Goal: Information Seeking & Learning: Learn about a topic

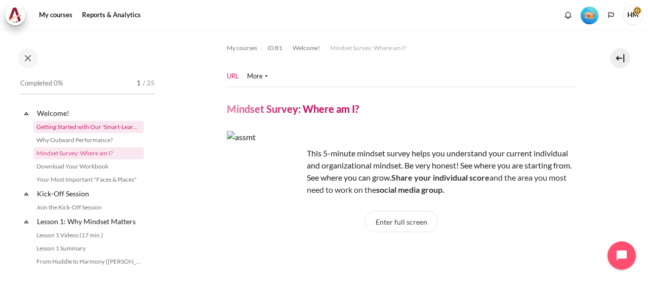
click at [112, 126] on link "Getting Started with Our 'Smart-Learning' Platform" at bounding box center [88, 127] width 110 height 12
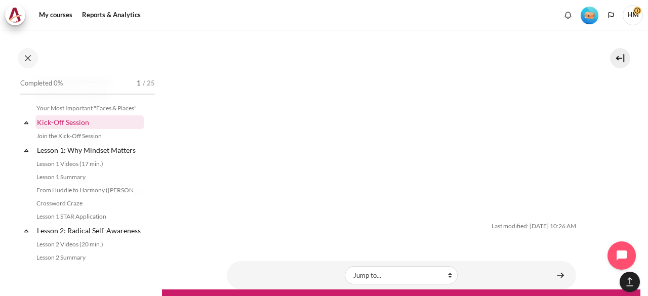
scroll to position [72, 0]
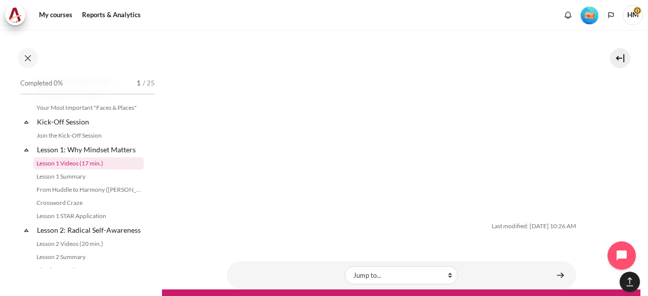
click at [71, 164] on link "Lesson 1 Videos (17 min.)" at bounding box center [88, 164] width 110 height 12
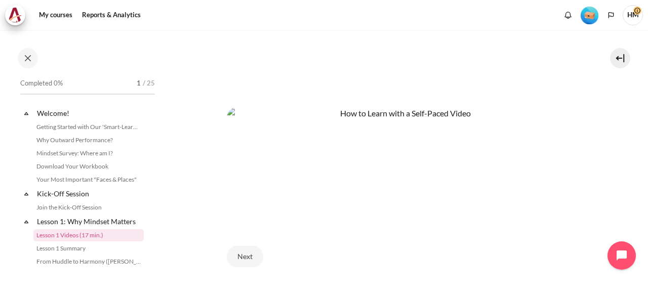
scroll to position [503, 0]
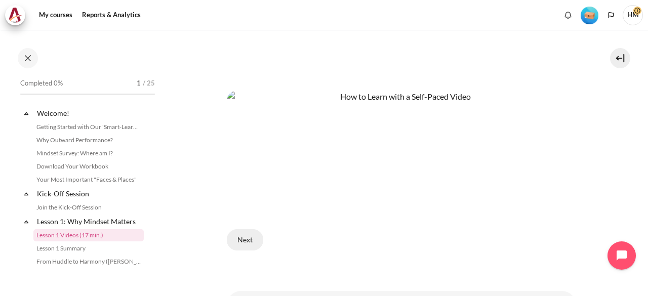
click at [239, 231] on button "Next" at bounding box center [245, 239] width 36 height 21
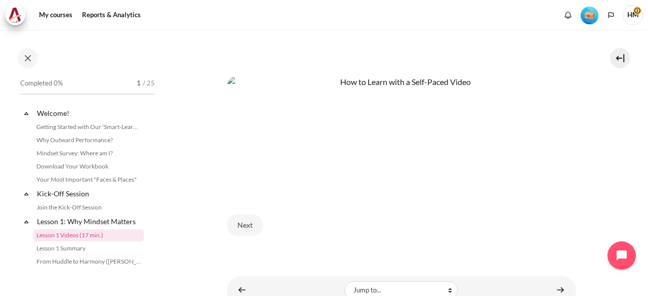
scroll to position [518, 0]
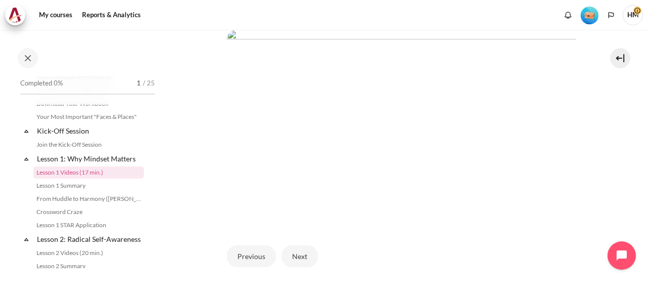
scroll to position [347, 0]
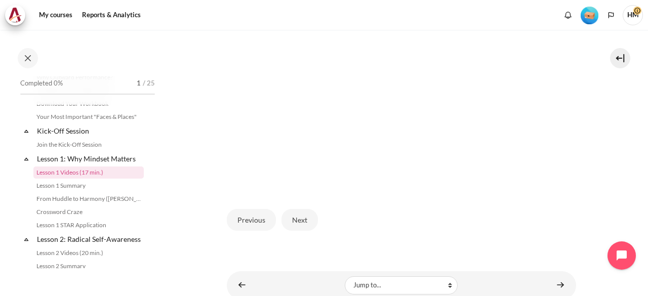
click at [293, 229] on div "Previous Next" at bounding box center [402, 220] width 350 height 42
click at [295, 212] on button "Next" at bounding box center [300, 219] width 36 height 21
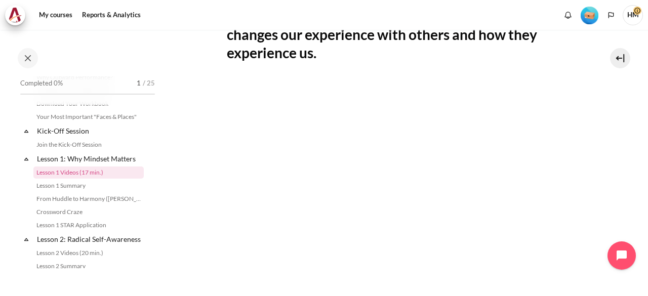
scroll to position [315, 0]
click at [616, 172] on section "My courses ID B1 Lesson 1: Why Mindset Matters Lesson 1 Videos (17 min.)" at bounding box center [401, 100] width 479 height 771
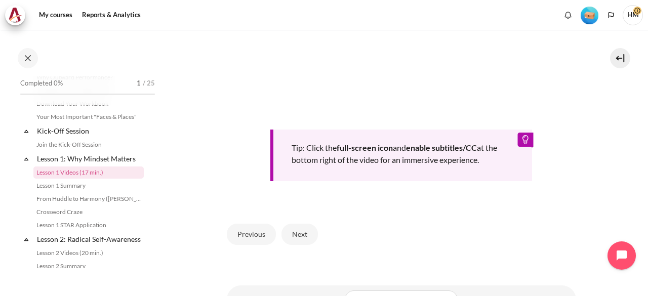
scroll to position [534, 0]
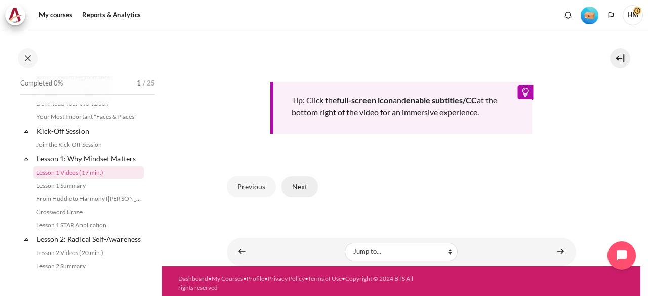
click at [314, 183] on button "Next" at bounding box center [300, 186] width 36 height 21
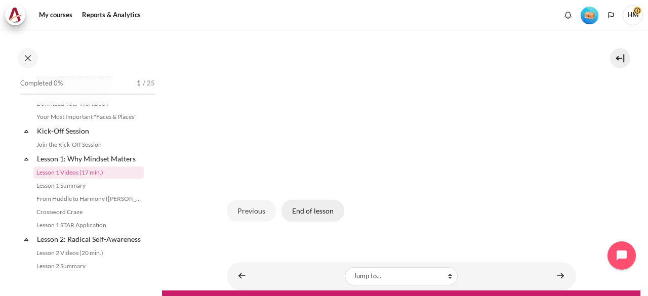
scroll to position [356, 0]
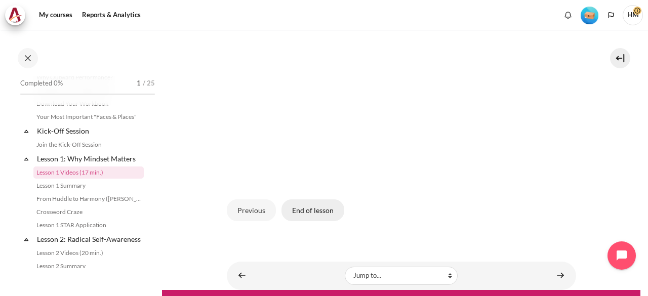
click at [311, 207] on button "End of lesson" at bounding box center [313, 210] width 63 height 21
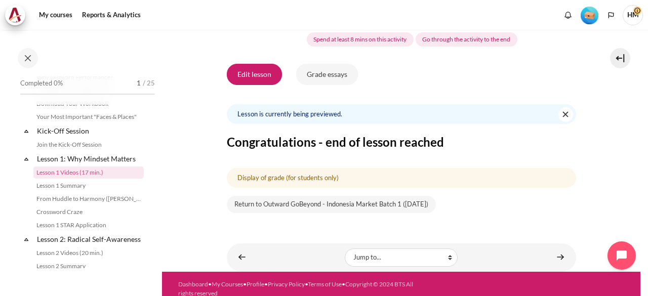
scroll to position [176, 0]
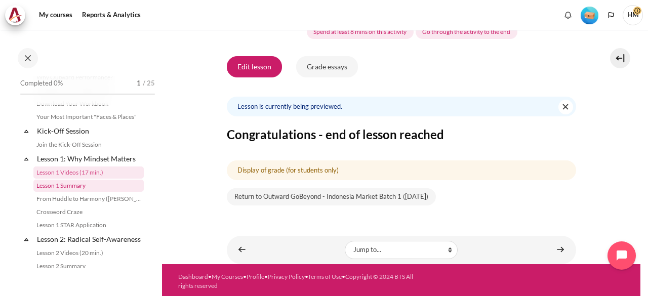
click at [72, 187] on link "Lesson 1 Summary" at bounding box center [88, 186] width 110 height 12
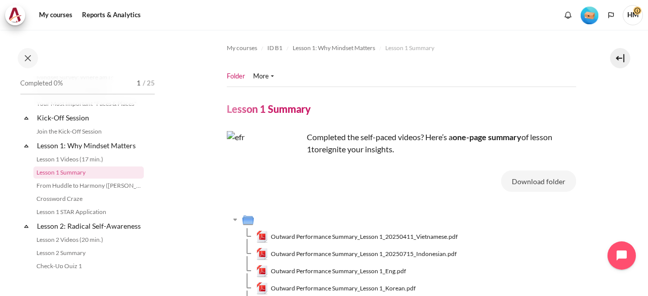
scroll to position [136, 0]
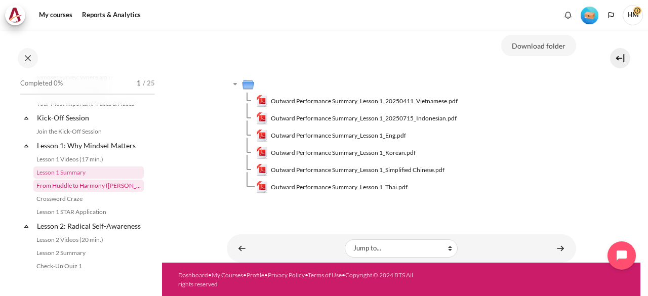
click at [90, 185] on link "From Huddle to Harmony ([PERSON_NAME]'s Story)" at bounding box center [88, 186] width 110 height 12
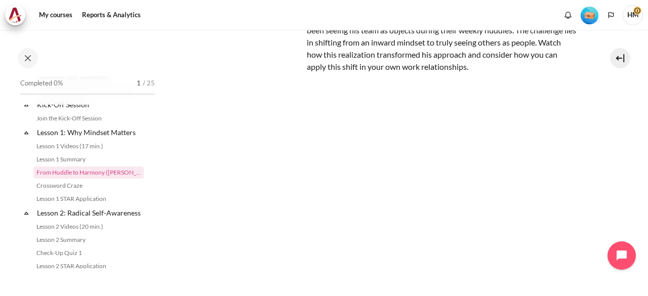
scroll to position [119, 0]
click at [57, 187] on link "Crossword Craze" at bounding box center [88, 186] width 110 height 12
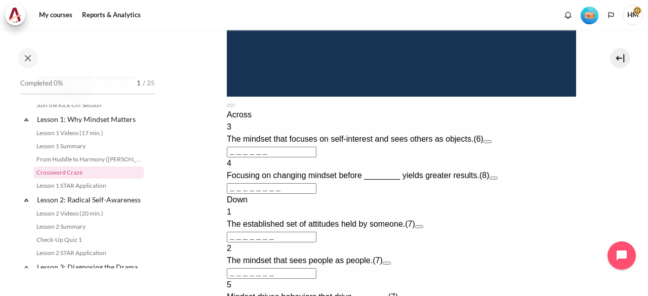
scroll to position [432, 0]
click at [272, 157] on input "＿＿＿＿＿＿" at bounding box center [271, 151] width 90 height 11
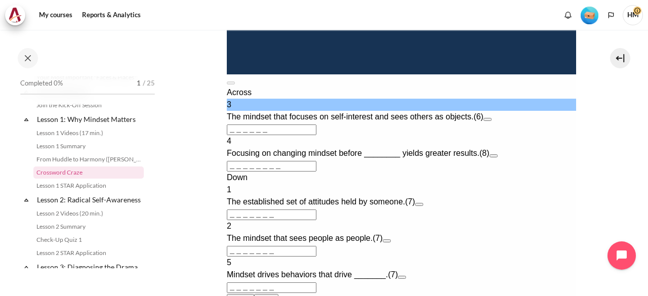
scroll to position [467, 0]
type input "＿"
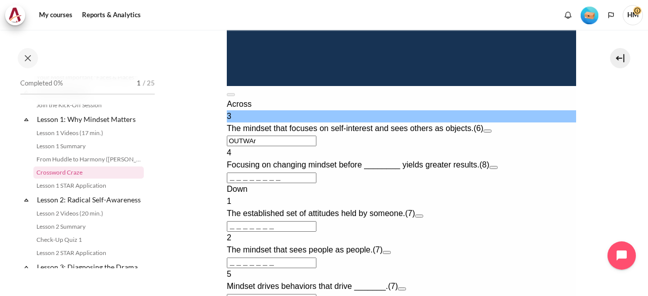
type input "OUTWAR"
type input "＿＿＿R＿＿＿"
type input "OUTWA＿"
type input "＿＿＿＿＿＿＿"
type input "＿＿＿＿＿＿"
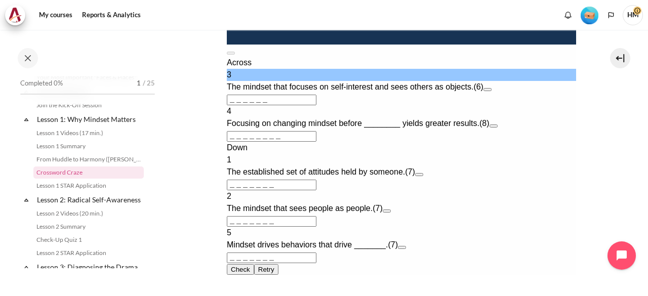
scroll to position [500, 0]
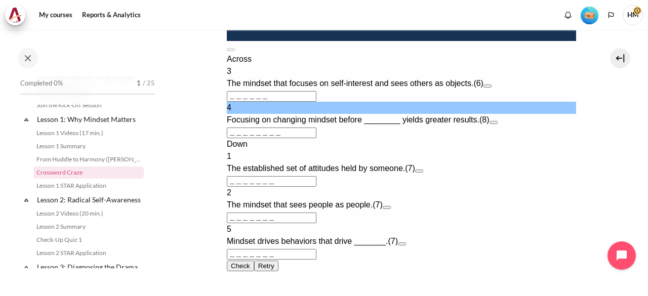
click at [316, 138] on input "＿＿＿＿＿＿＿＿" at bounding box center [271, 133] width 90 height 11
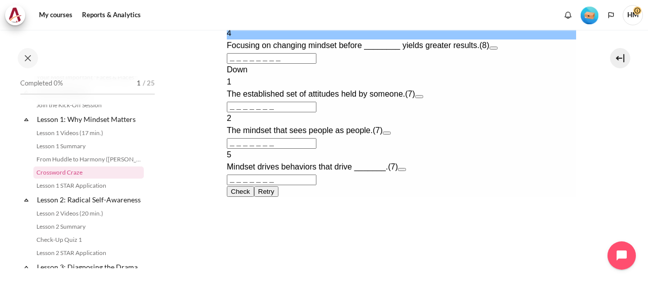
scroll to position [575, 0]
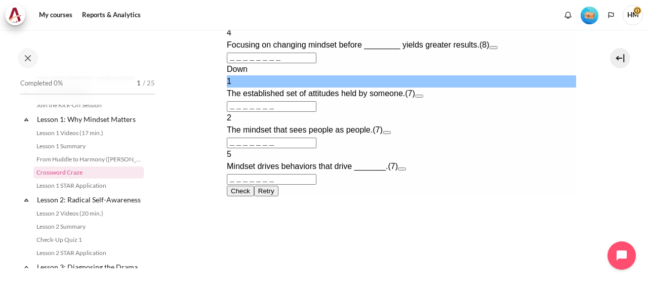
click at [316, 112] on input "＿＿＿＿＿＿＿" at bounding box center [271, 106] width 90 height 11
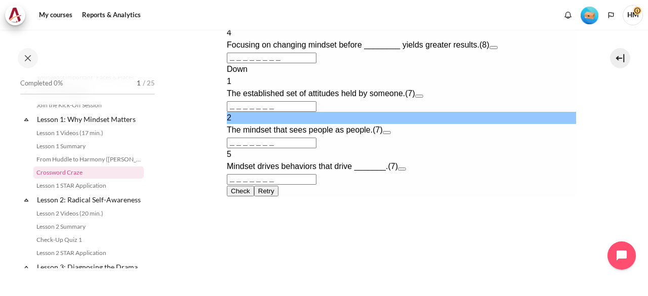
click at [316, 148] on input "＿＿＿＿＿＿＿" at bounding box center [271, 143] width 90 height 11
type input "＿"
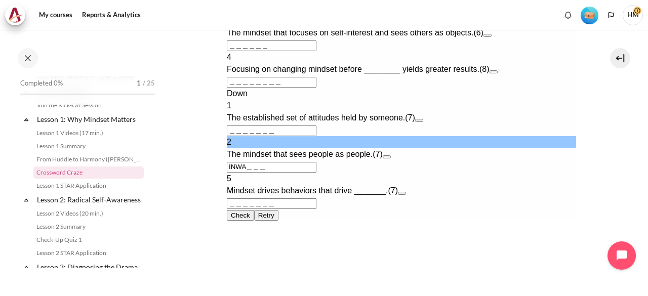
type input "INWAr＿＿"
type input "＿＿＿R＿＿＿＿"
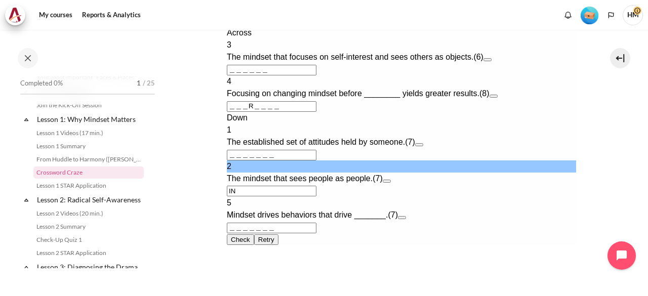
type input "I"
type input "＿＿＿＿＿＿＿＿"
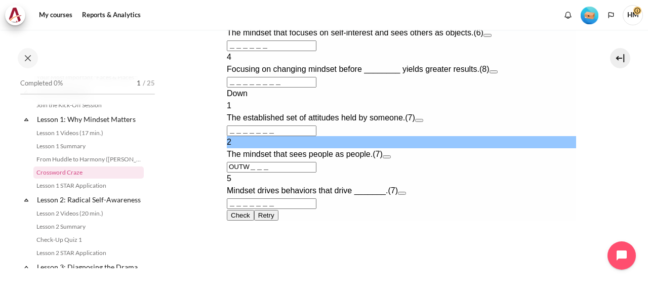
type input "OUTWa＿＿"
type input "＿＿＿A＿＿＿＿"
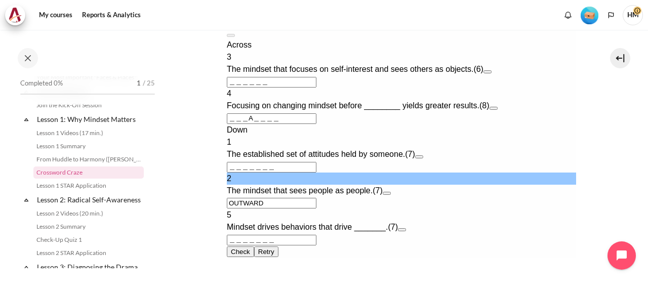
type input "OUTWARD"
click at [340, 234] on div "Mindset drives behaviors that drive _______. (7)" at bounding box center [401, 227] width 350 height 12
click at [334, 234] on div "5 Mindset drives behaviors that drive _______. (7)" at bounding box center [401, 221] width 350 height 24
click at [316, 246] on input "＿＿＿＿＿＿＿" at bounding box center [271, 240] width 90 height 11
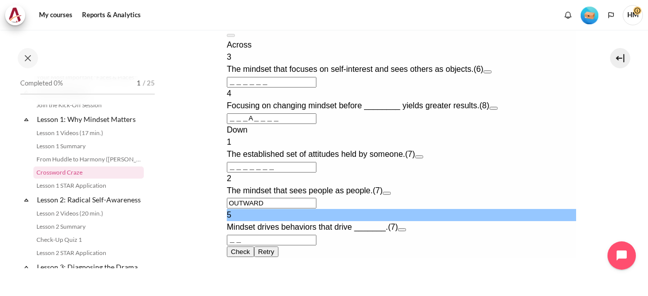
type input "＿"
type input "r＿＿＿＿＿＿"
type input "＿＿＿A＿＿＿R"
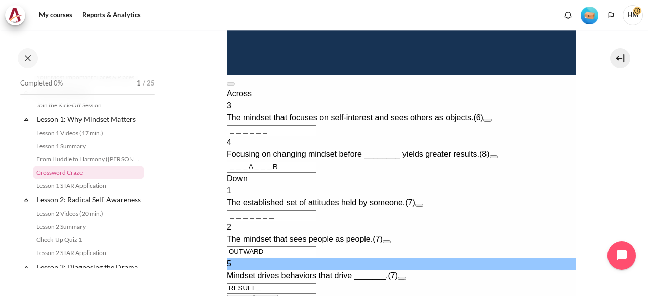
click at [401, 234] on div "Down 1 The established set of attitudes held by someone. (7) ＿＿＿＿＿＿＿ 2 The mind…" at bounding box center [401, 234] width 350 height 122
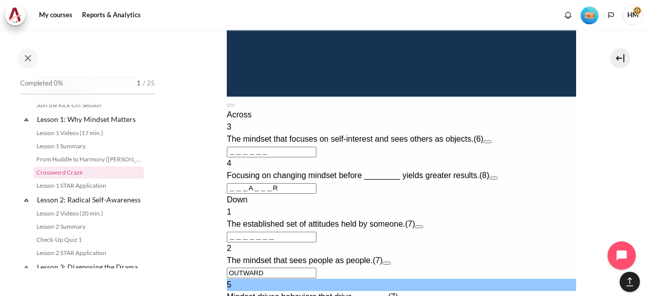
scroll to position [657, 0]
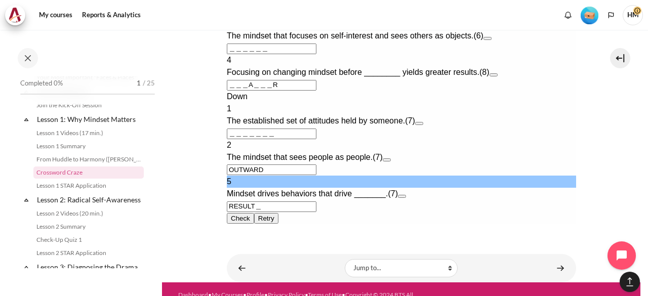
click at [270, 183] on div "Down 1 The established set of attitudes held by someone. (7) ＿＿＿＿＿＿＿ 2 The mind…" at bounding box center [401, 152] width 350 height 122
click at [269, 202] on input "RESULT＿" at bounding box center [271, 207] width 90 height 11
type input "＿"
type input "＿＿＿A＿＿＿＿"
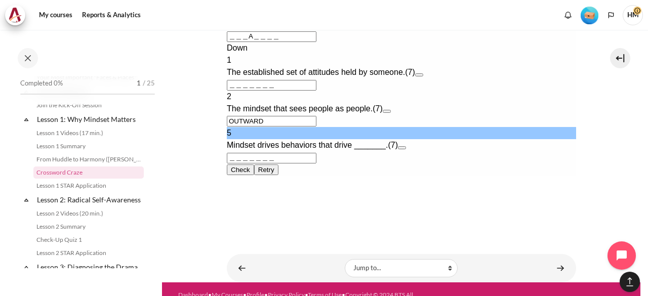
type input "r＿＿＿＿＿＿"
type input "＿＿＿A＿＿＿R"
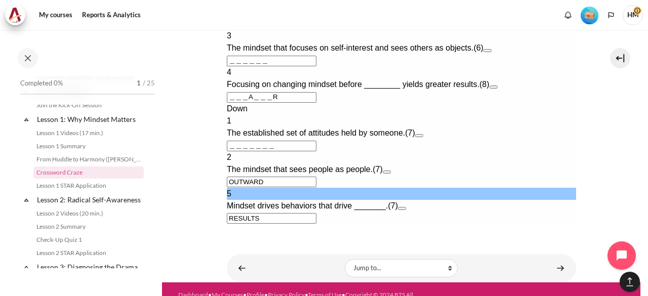
type input "RESULTS"
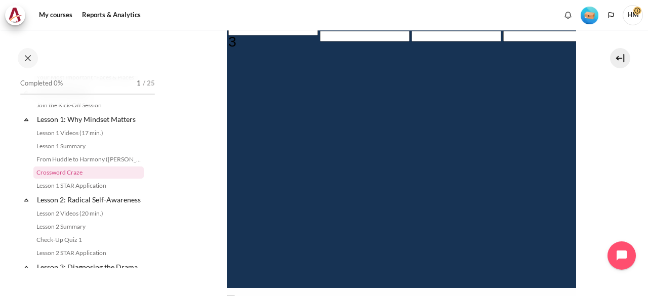
click at [615, 147] on section "My courses ID B1 Lesson 1: Why Mindset Matters Crossword Craze" at bounding box center [401, 110] width 479 height 909
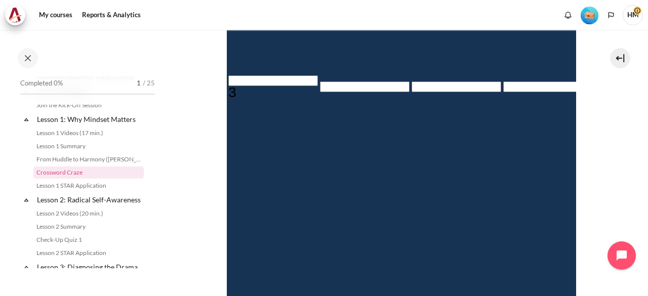
scroll to position [564, 0]
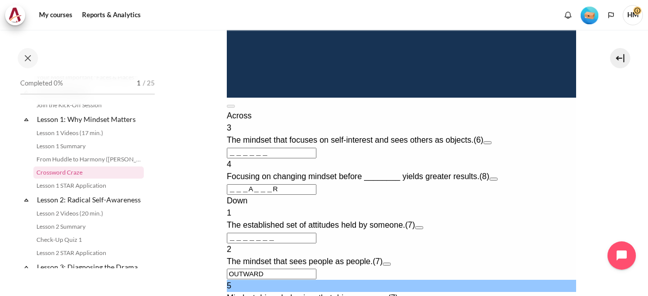
click at [289, 184] on input "＿＿＿A＿＿＿R" at bounding box center [271, 189] width 90 height 11
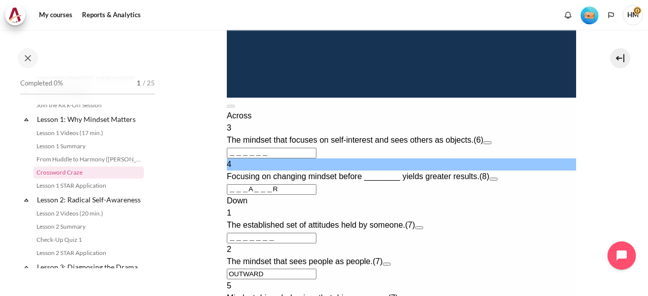
click at [228, 184] on input "＿＿＿A＿＿＿R" at bounding box center [271, 189] width 90 height 11
type input "BE＿A＿＿＿R"
type input "＿＿＿＿＿E＿"
type input "BEHAVIOU"
type input "UESULTS"
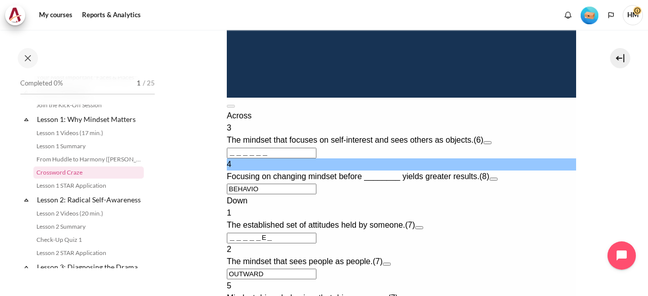
type input "BEHAVIO＿"
type input "＿ESULTS"
type input "BEHAVIOR"
type input "RESULTS"
type input "BEHAVIOR"
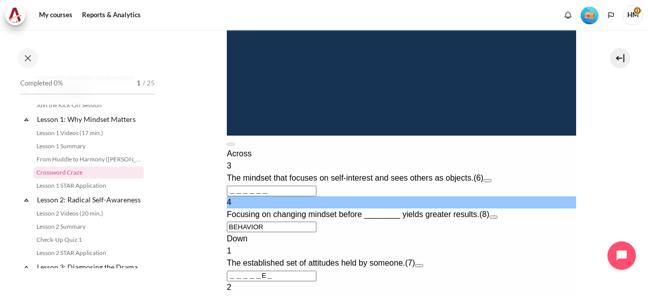
scroll to position [613, 0]
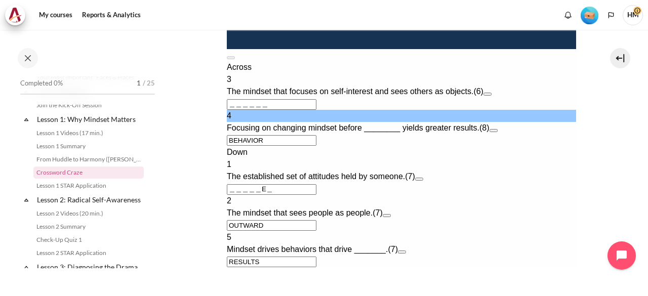
click at [229, 184] on input "＿＿＿＿＿E＿" at bounding box center [271, 189] width 90 height 11
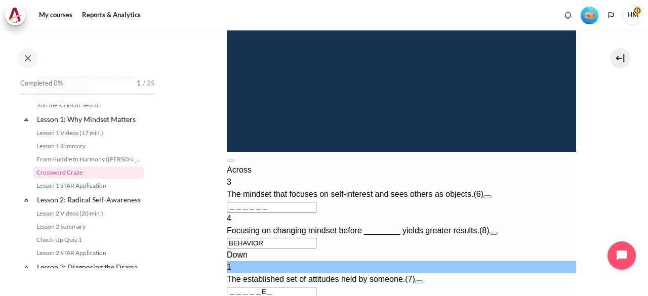
scroll to position [561, 0]
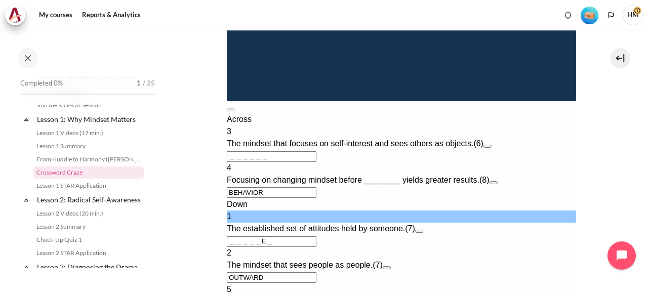
click at [236, 151] on input "＿＿＿＿＿＿" at bounding box center [271, 156] width 90 height 11
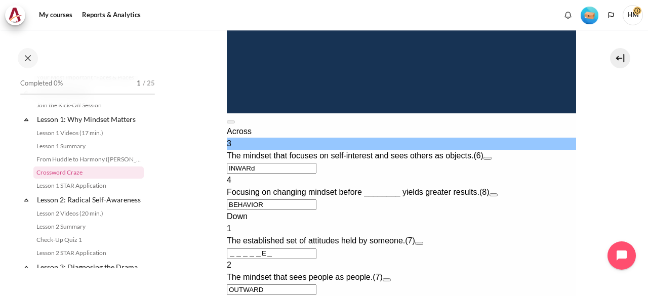
type input "INWARD"
type input "＿＿＿D＿E＿"
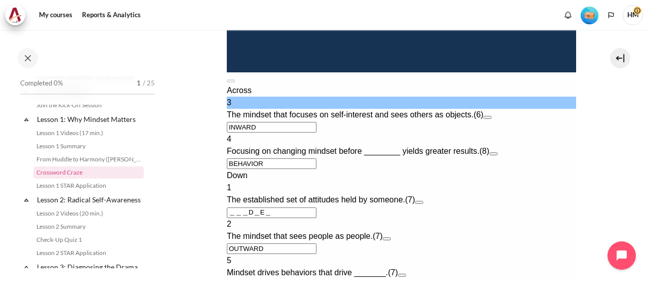
scroll to position [602, 0]
type input "INWARD"
click at [234, 169] on div "Down 1 The established set of attitudes held by someone. (7) ＿＿＿D＿E＿ 2 The mind…" at bounding box center [401, 230] width 350 height 122
click at [231, 207] on input "＿＿＿D＿E＿" at bounding box center [271, 212] width 90 height 11
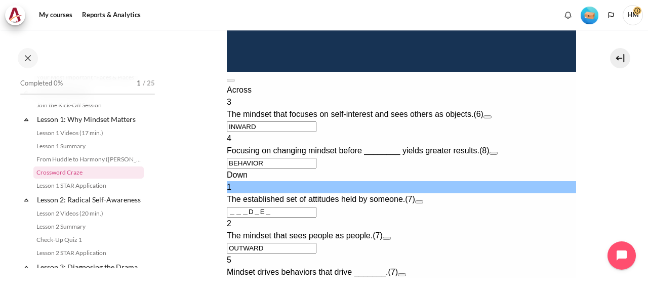
click at [423, 201] on button "Open extra clue for 1 Down. The established set of attitudes held by someone." at bounding box center [419, 202] width 8 height 3
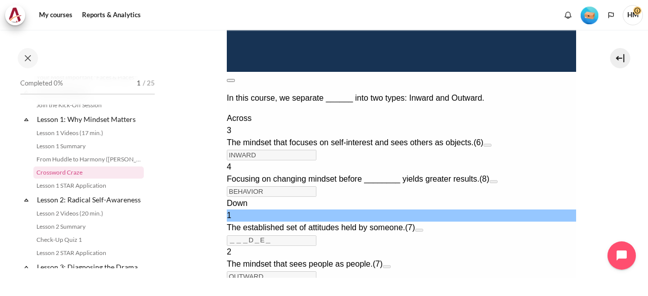
scroll to position [360, 0]
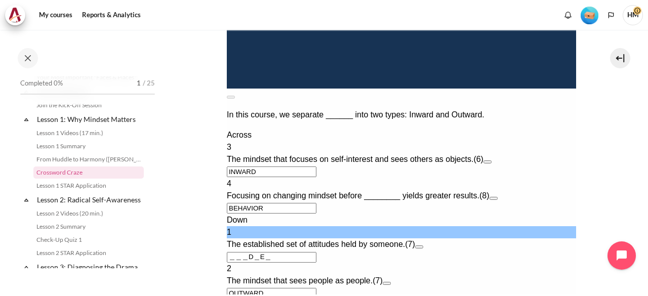
click at [236, 252] on input "＿＿＿D＿E＿" at bounding box center [271, 257] width 90 height 11
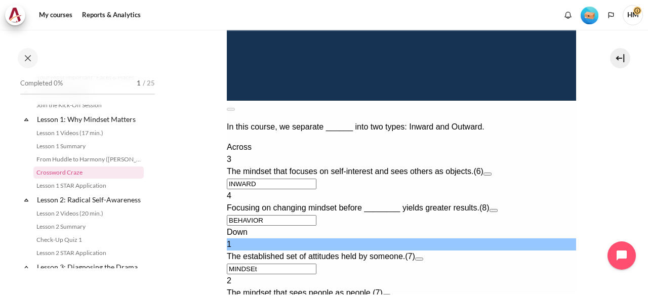
type input "MINDSET"
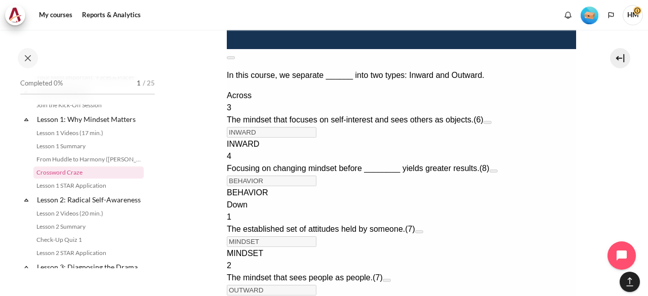
scroll to position [799, 0]
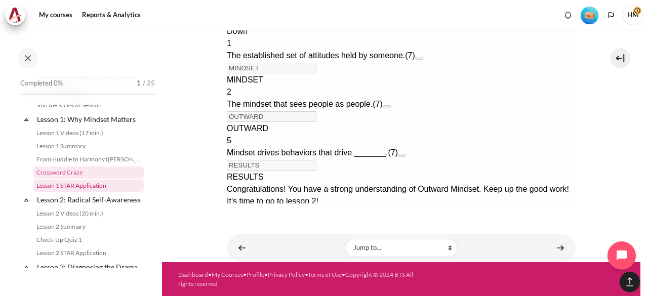
click at [85, 187] on link "Lesson 1 STAR Application" at bounding box center [88, 186] width 110 height 12
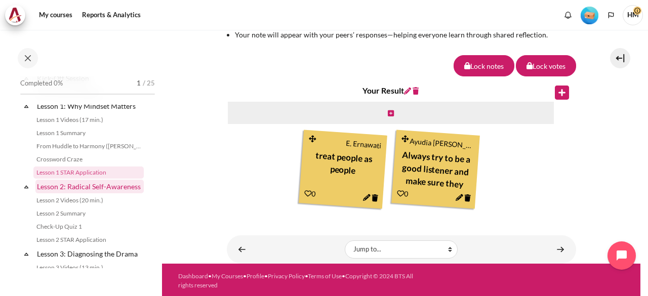
click at [76, 193] on link "Lesson 2: Radical Self-Awareness" at bounding box center [89, 187] width 108 height 14
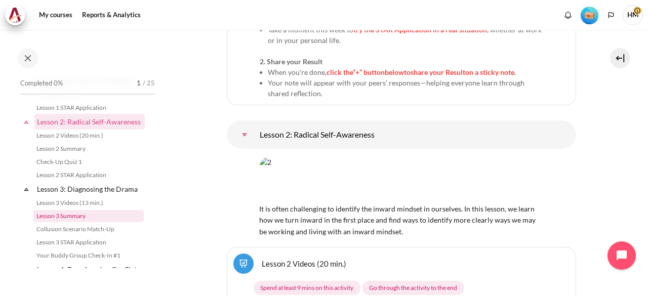
scroll to position [168, 0]
